Goal: Use online tool/utility: Use online tool/utility

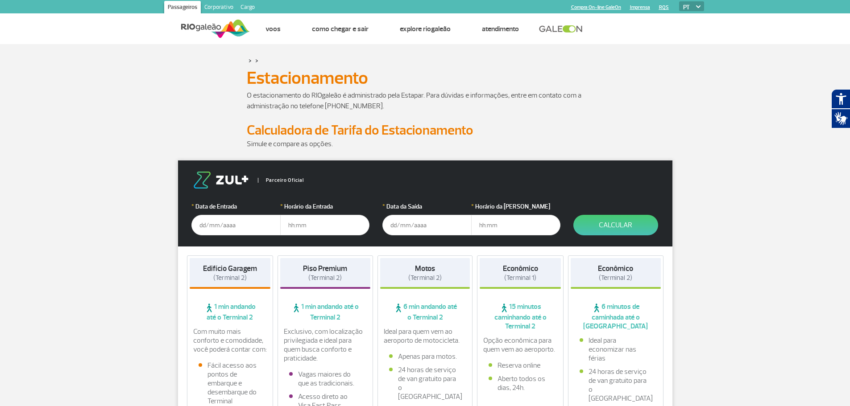
click at [206, 228] on input "text" at bounding box center [235, 225] width 89 height 21
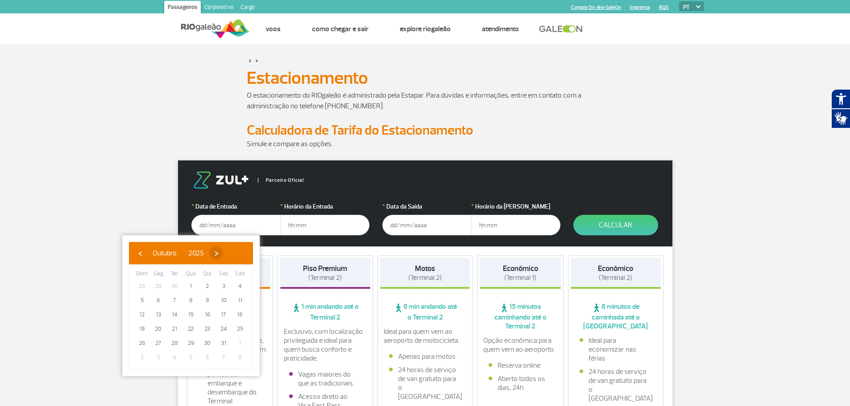
click at [223, 251] on span "›" at bounding box center [216, 253] width 13 height 13
click at [224, 299] on span "7" at bounding box center [223, 301] width 14 height 14
type input "[DATE]"
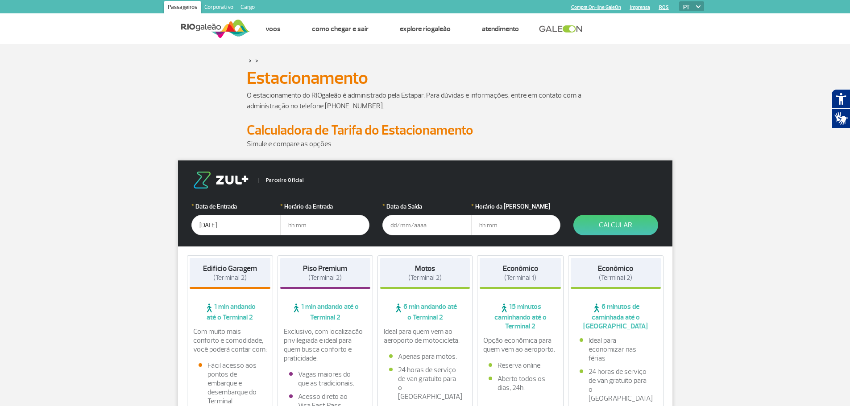
click at [392, 226] on input "text" at bounding box center [426, 225] width 89 height 21
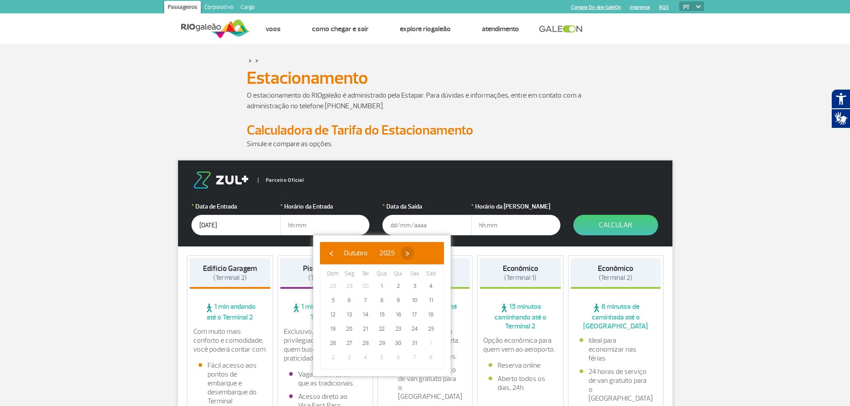
click at [414, 252] on span "›" at bounding box center [407, 253] width 13 height 13
click at [334, 314] on span "9" at bounding box center [333, 315] width 14 height 14
type input "[DATE]"
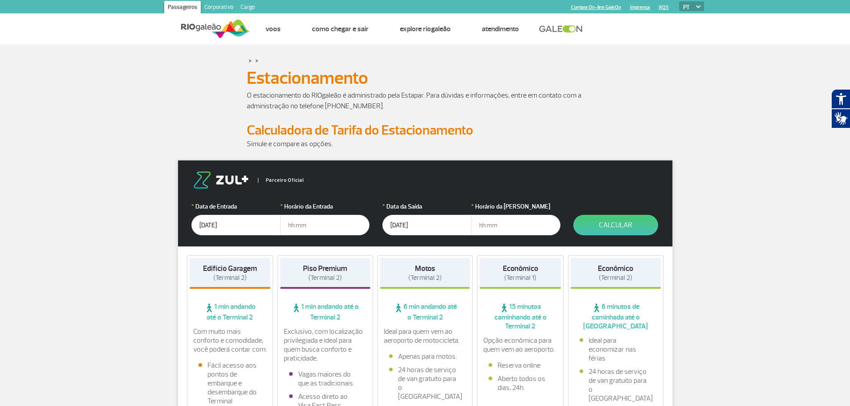
click at [290, 224] on input "text" at bounding box center [324, 225] width 89 height 21
type input "05:00"
click at [480, 226] on input "text" at bounding box center [515, 225] width 89 height 21
type input "18:00"
click at [563, 225] on button "Calcular" at bounding box center [615, 225] width 85 height 21
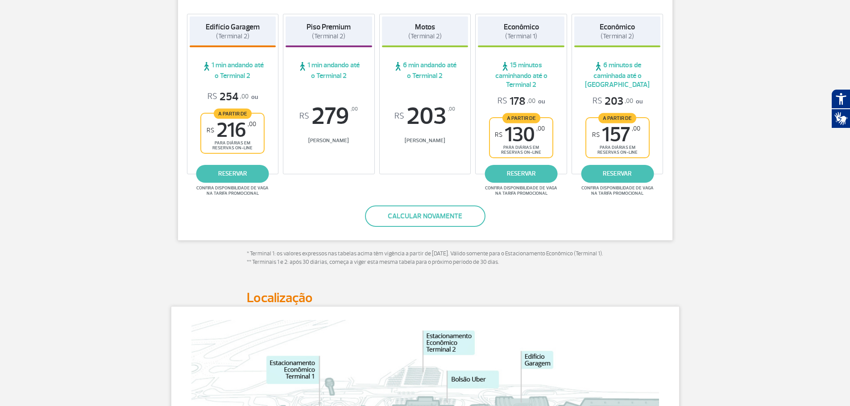
scroll to position [178, 0]
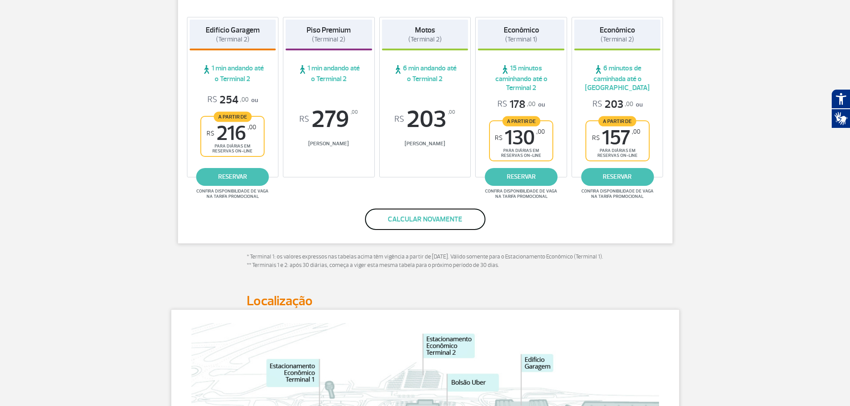
click at [432, 221] on button "Calcular novamente" at bounding box center [425, 219] width 120 height 21
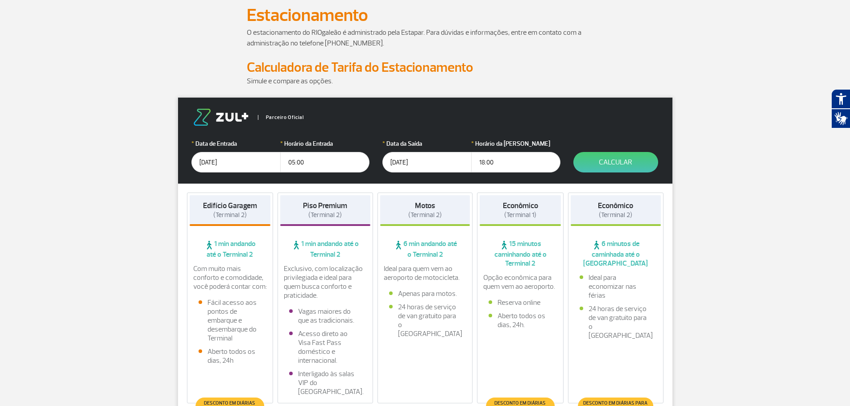
scroll to position [16, 0]
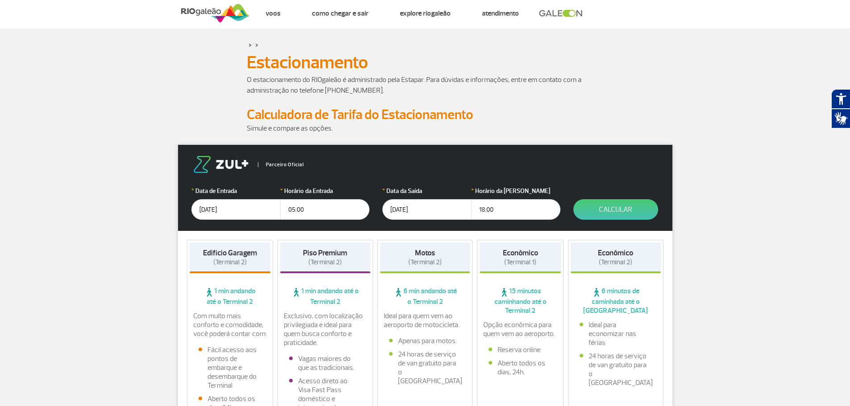
drag, startPoint x: 317, startPoint y: 209, endPoint x: 286, endPoint y: 209, distance: 31.2
click at [286, 209] on input "05:00" at bounding box center [324, 209] width 89 height 21
click at [464, 208] on div "* Data da Saída [DATE] * Horário da Saída 18:00" at bounding box center [471, 202] width 178 height 33
click at [543, 160] on div "Parceiro Oficial" at bounding box center [425, 164] width 468 height 17
click at [563, 209] on button "Calcular" at bounding box center [615, 209] width 85 height 21
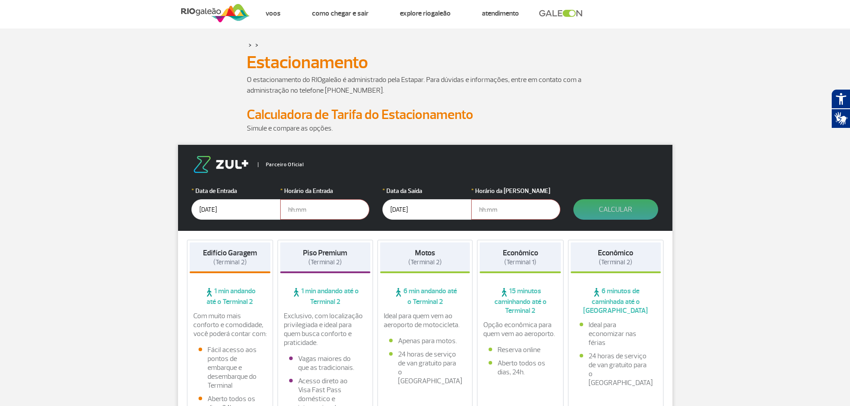
click at [563, 207] on button "Calcular" at bounding box center [615, 209] width 85 height 21
click at [563, 209] on button "Calcular" at bounding box center [615, 209] width 85 height 21
click at [314, 210] on input "text" at bounding box center [324, 209] width 89 height 21
type input "01:00"
click at [479, 208] on input "text" at bounding box center [515, 209] width 89 height 21
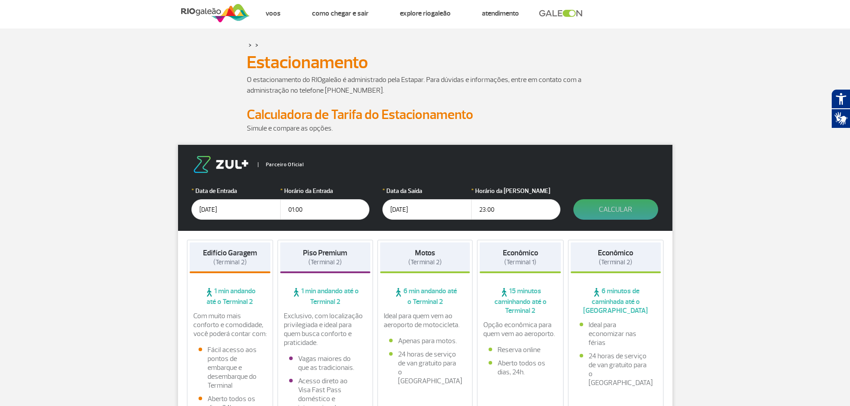
type input "23:00"
click at [563, 207] on button "Calcular" at bounding box center [615, 209] width 85 height 21
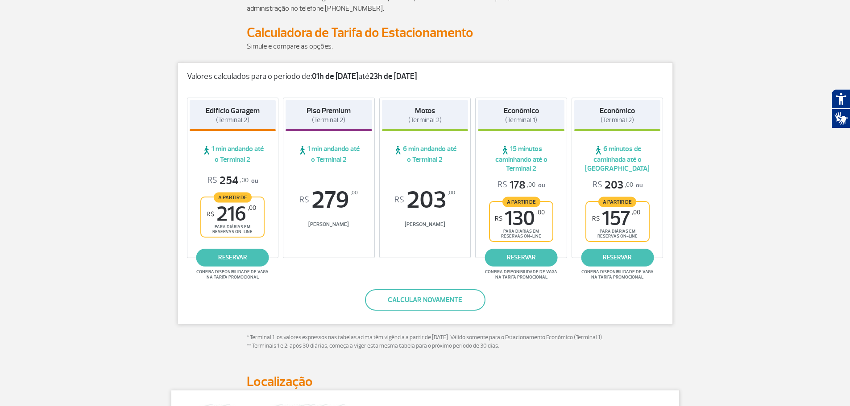
scroll to position [105, 0]
